Goal: Navigation & Orientation: Find specific page/section

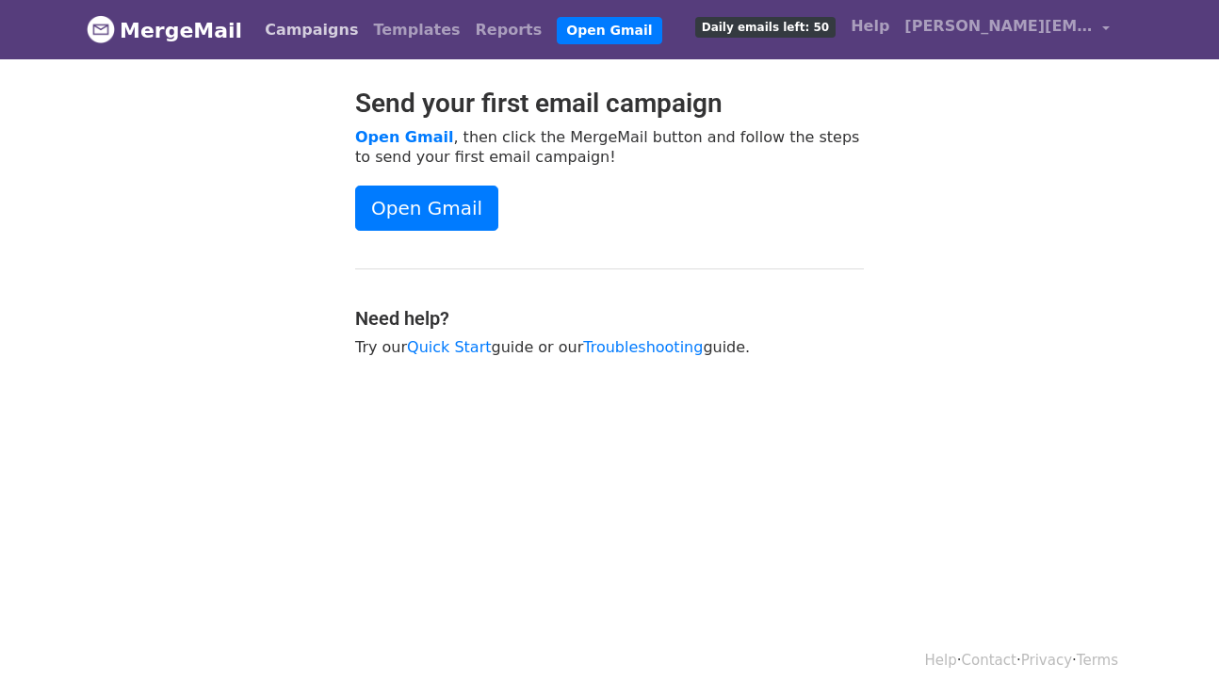
click at [274, 30] on link "Campaigns" at bounding box center [311, 30] width 108 height 38
click at [301, 196] on div at bounding box center [207, 232] width 269 height 288
click at [281, 38] on link "Campaigns" at bounding box center [311, 30] width 108 height 38
click at [400, 36] on link "Templates" at bounding box center [417, 30] width 102 height 38
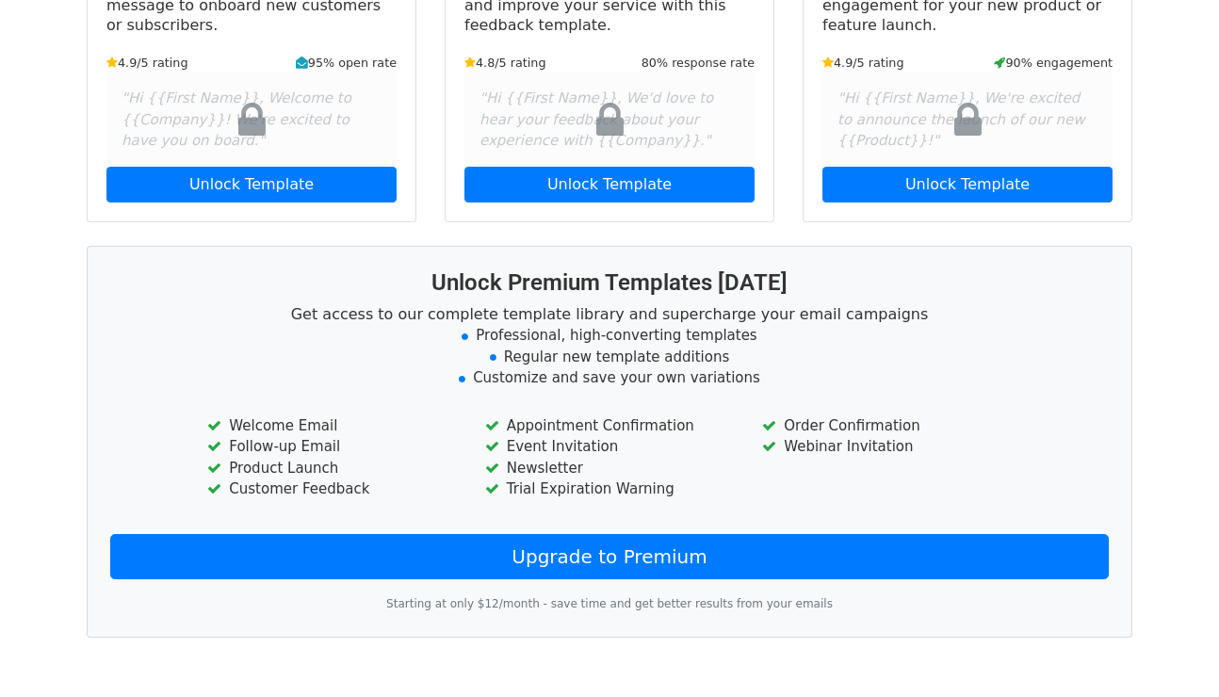
scroll to position [411, 0]
